Goal: Information Seeking & Learning: Learn about a topic

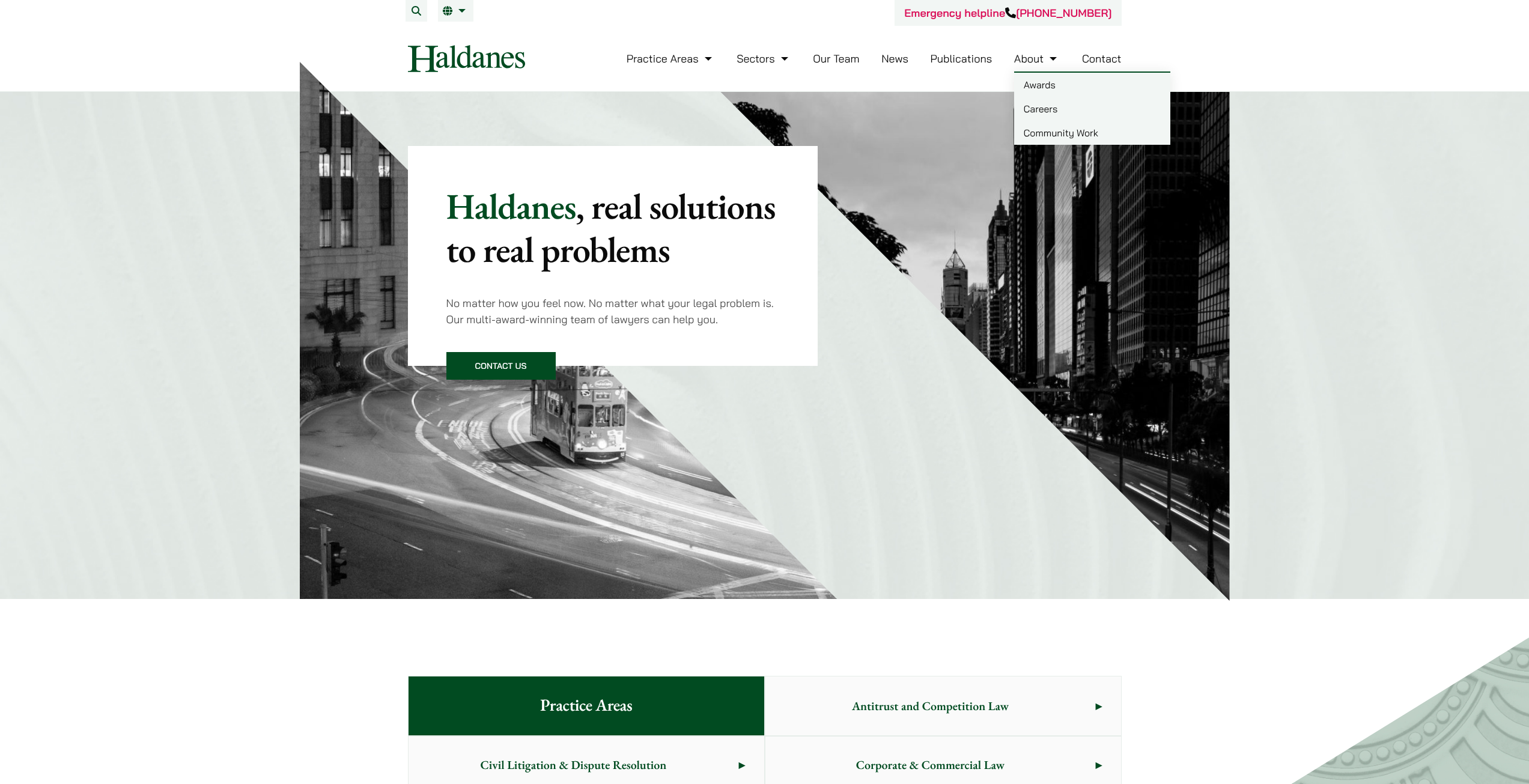
click at [1038, 104] on link "Careers" at bounding box center [1092, 109] width 156 height 24
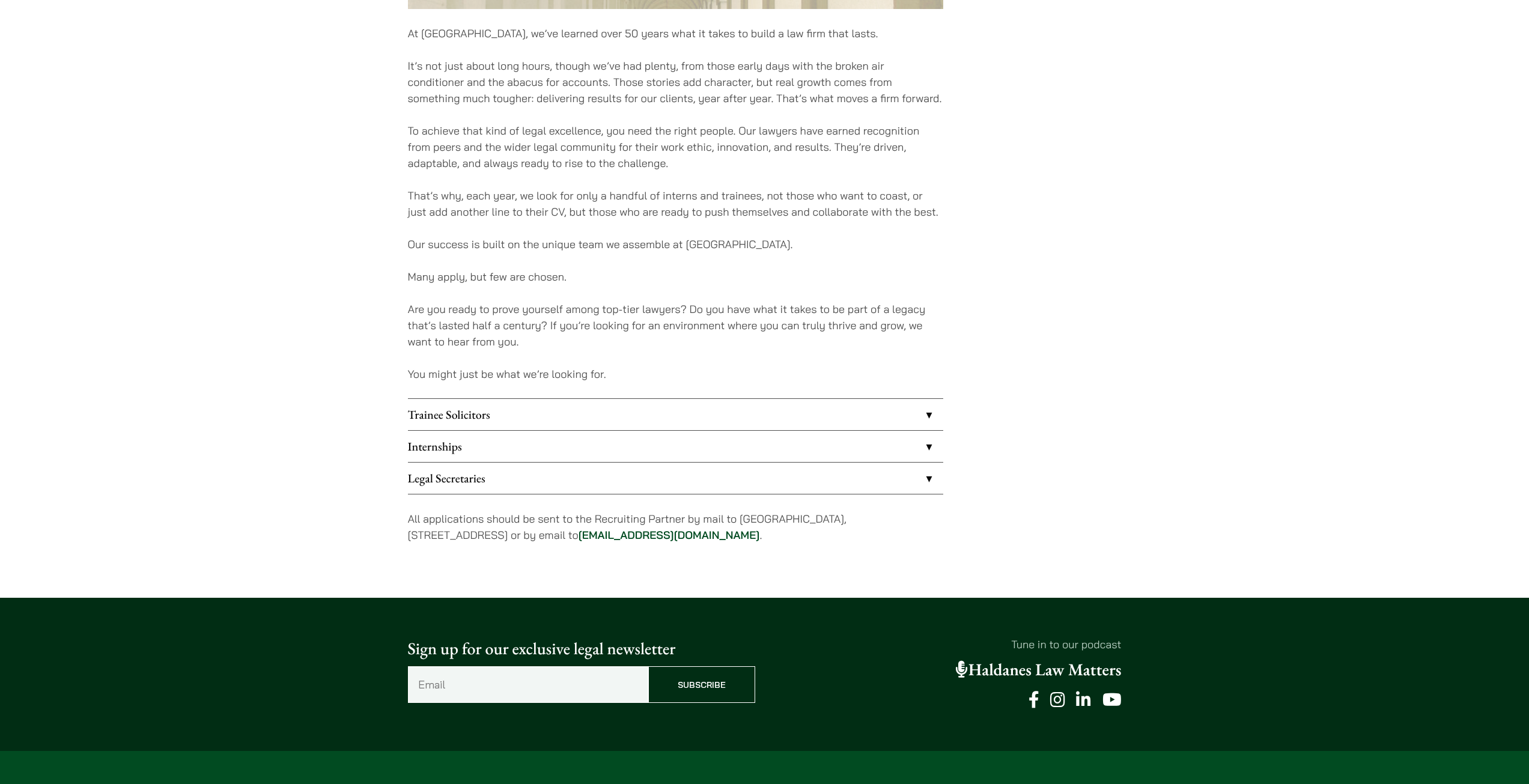
scroll to position [781, 0]
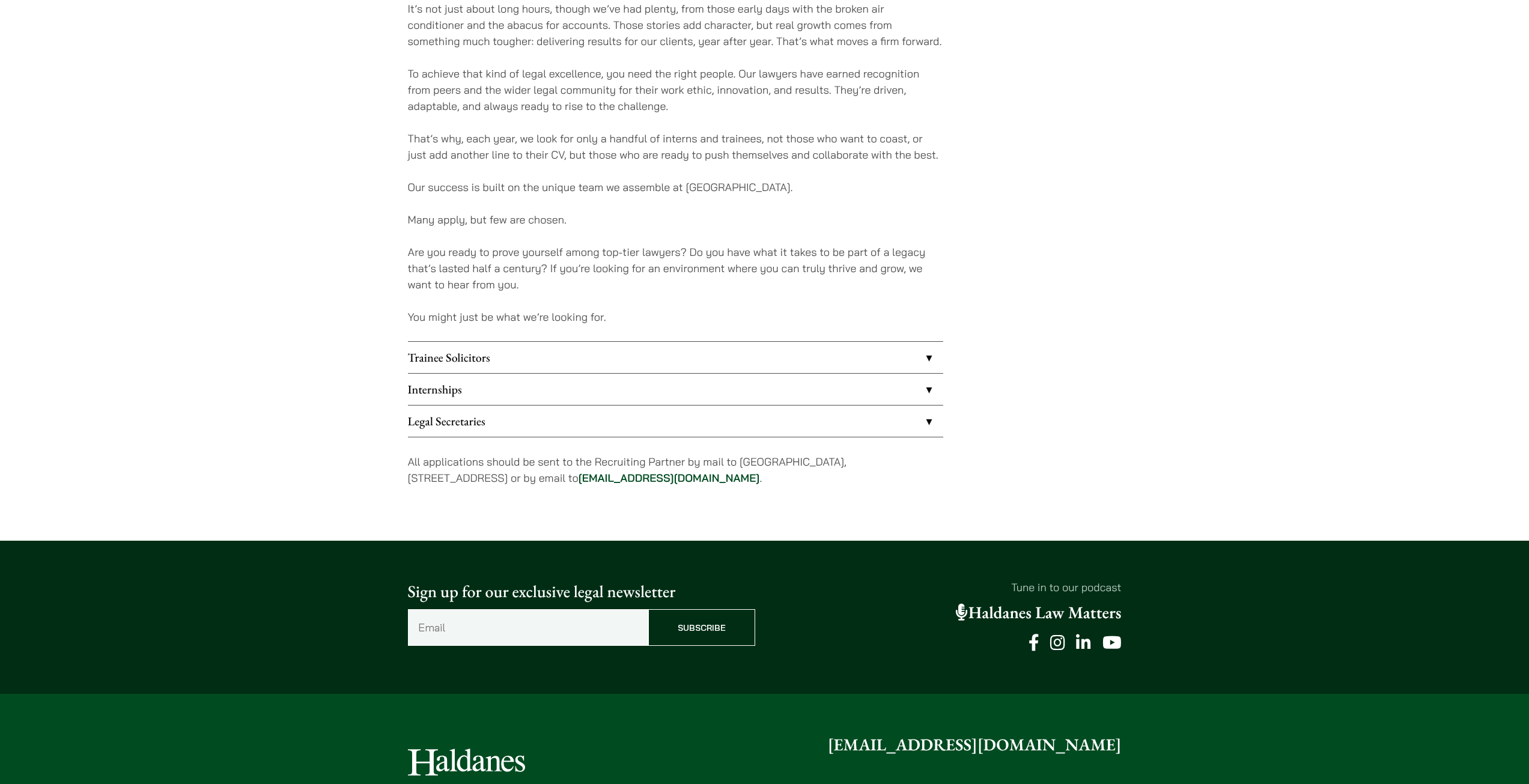
click at [572, 365] on link "Trainee Solicitors" at bounding box center [675, 357] width 535 height 31
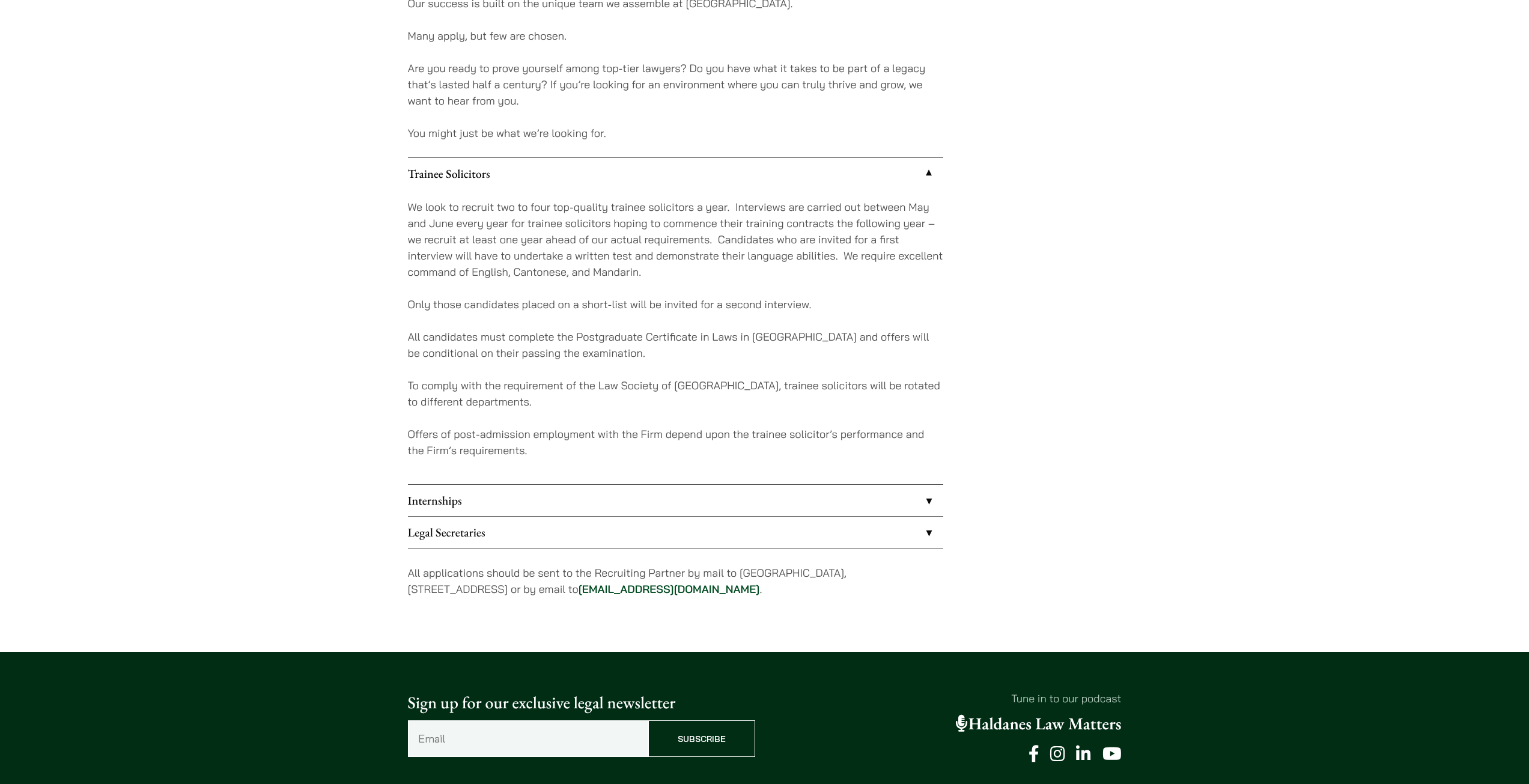
scroll to position [1021, 0]
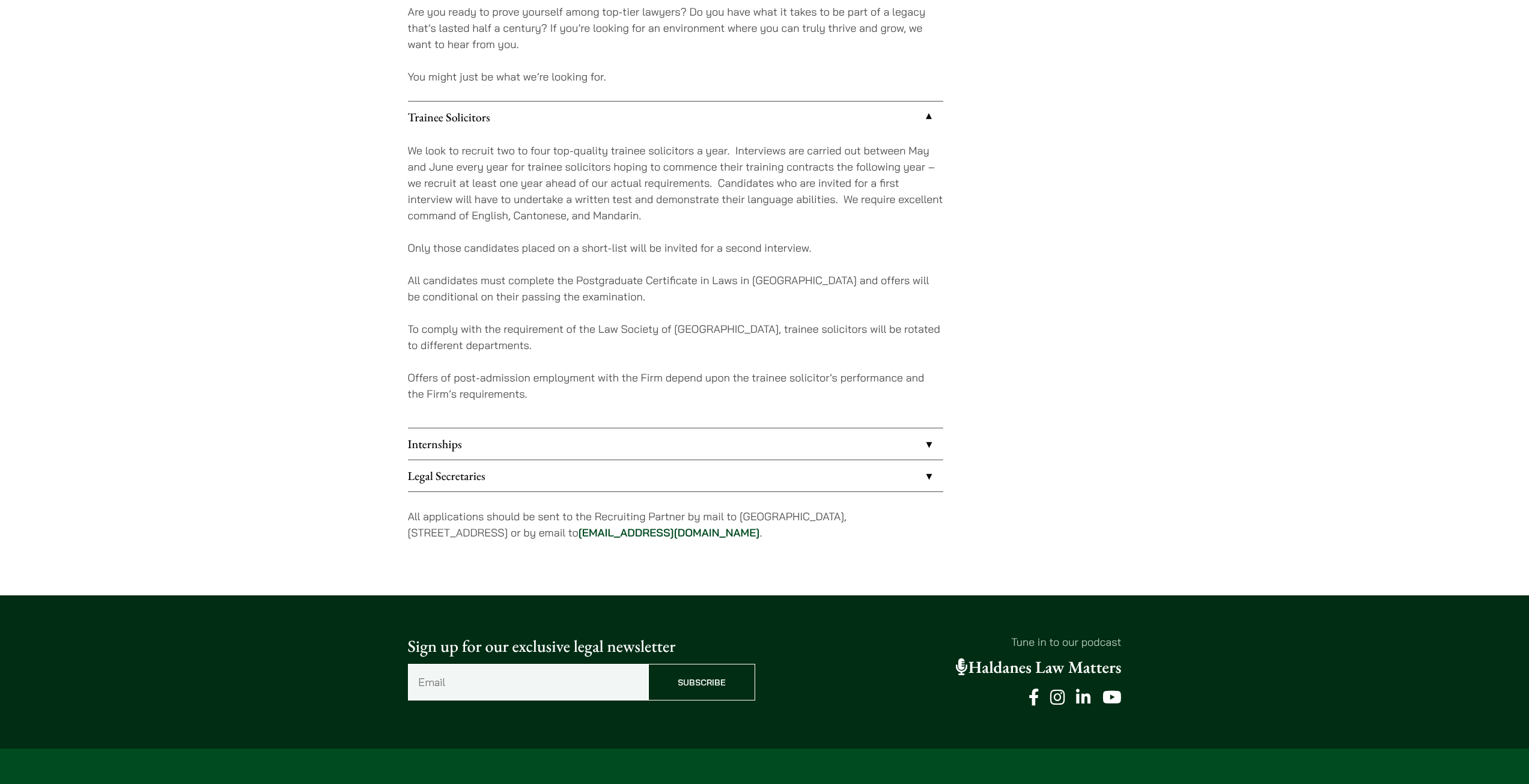
click at [613, 451] on link "Internships" at bounding box center [675, 443] width 535 height 31
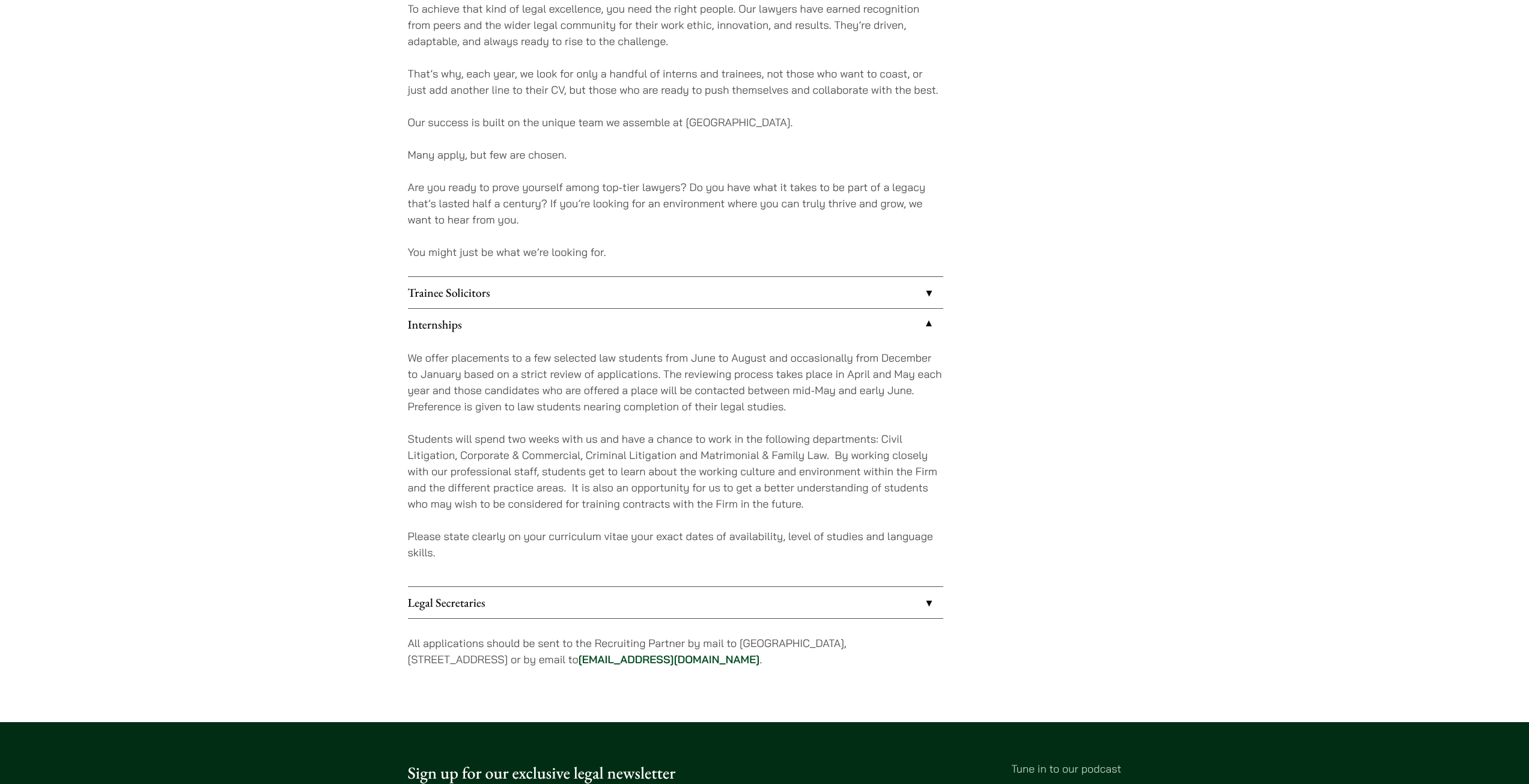
scroll to position [841, 0]
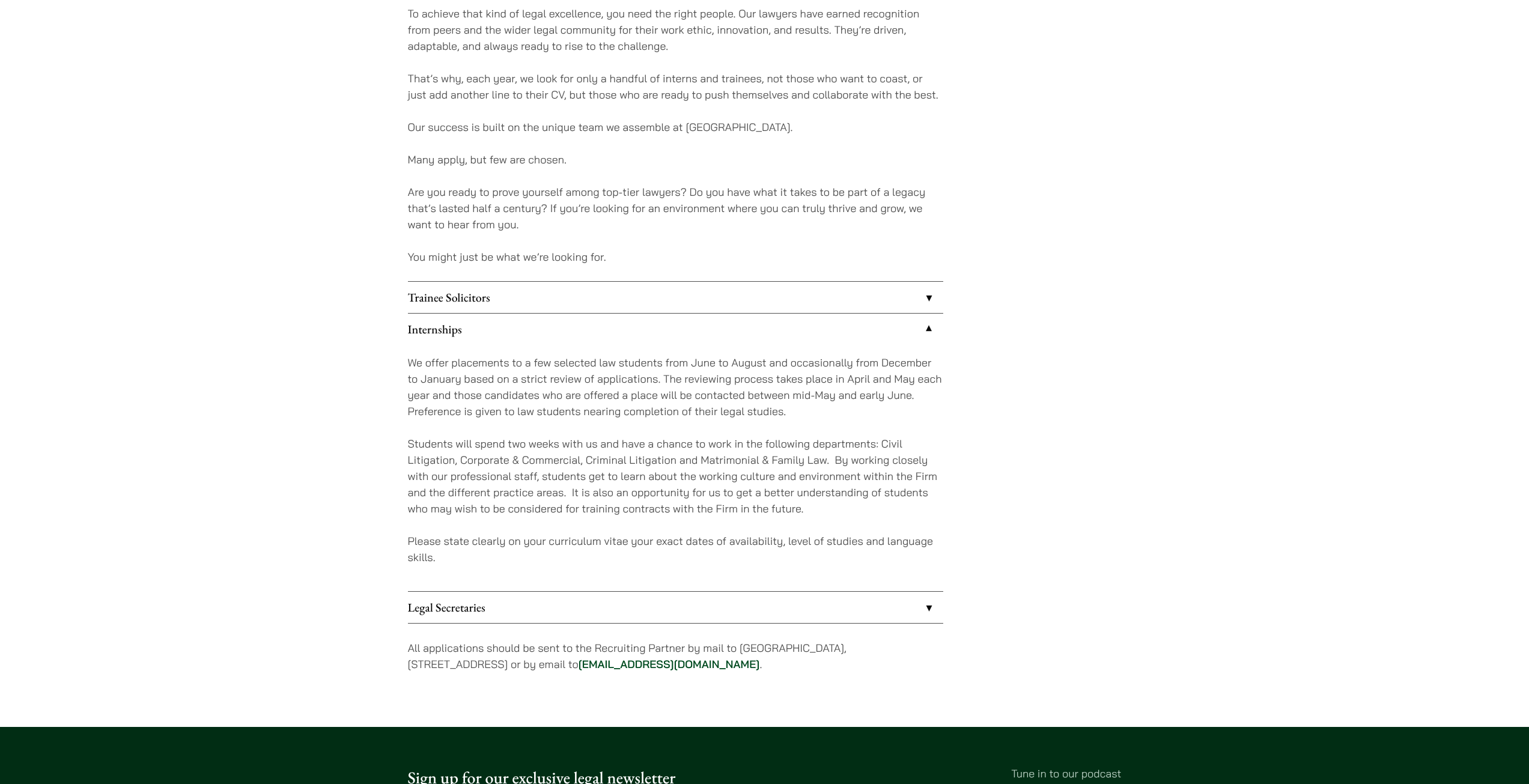
click at [827, 294] on link "Trainee Solicitors" at bounding box center [675, 297] width 535 height 31
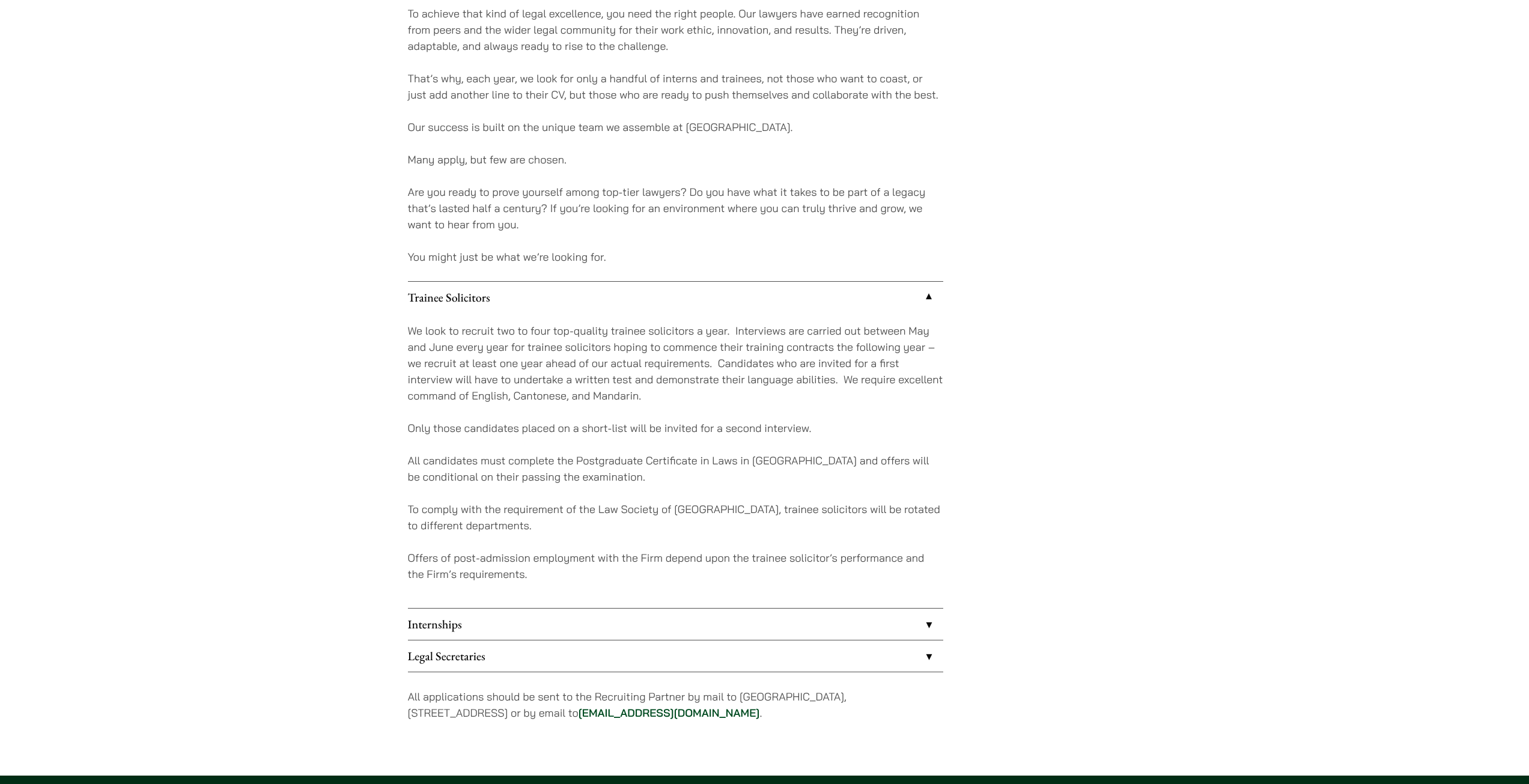
drag, startPoint x: 824, startPoint y: 296, endPoint x: 818, endPoint y: 312, distance: 17.1
drag, startPoint x: 818, startPoint y: 312, endPoint x: 1006, endPoint y: 257, distance: 195.9
click at [970, 359] on div "At Haldanes, we’ve learned over 50 years what it takes to build a law firm that…" at bounding box center [764, 47] width 714 height 1380
